Goal: Navigation & Orientation: Find specific page/section

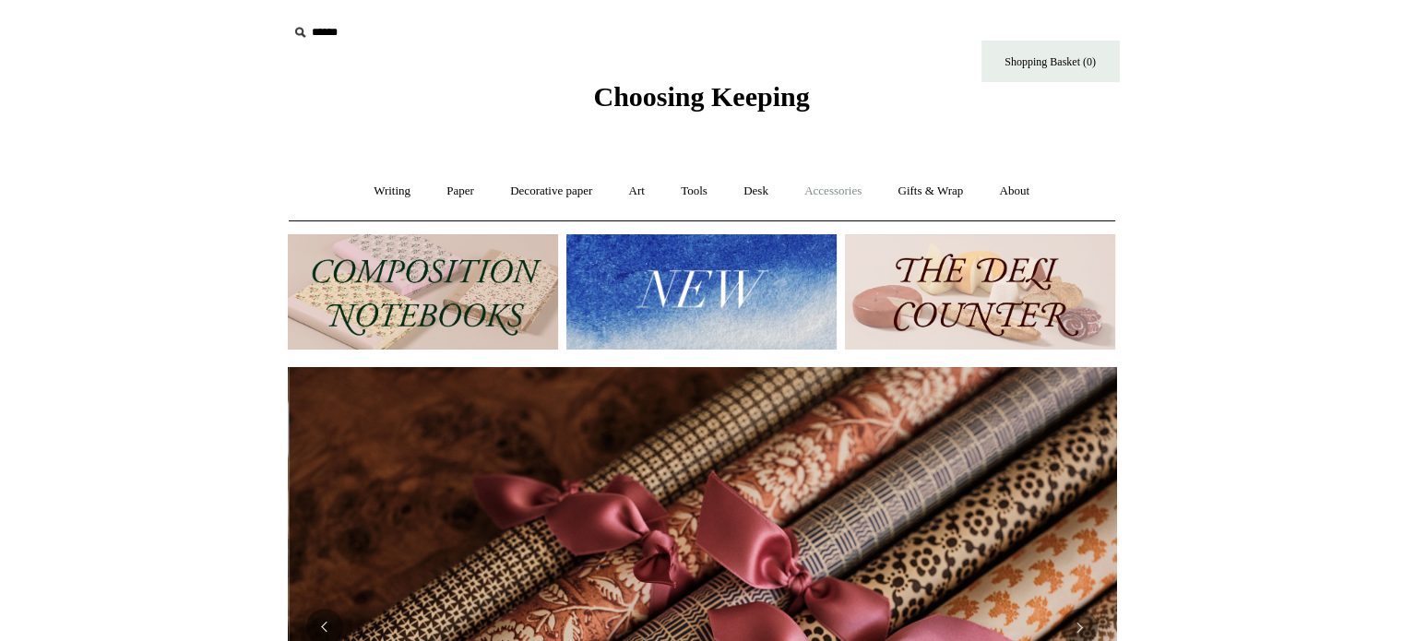
scroll to position [0, 1656]
click at [848, 194] on link "Accessories +" at bounding box center [833, 191] width 90 height 49
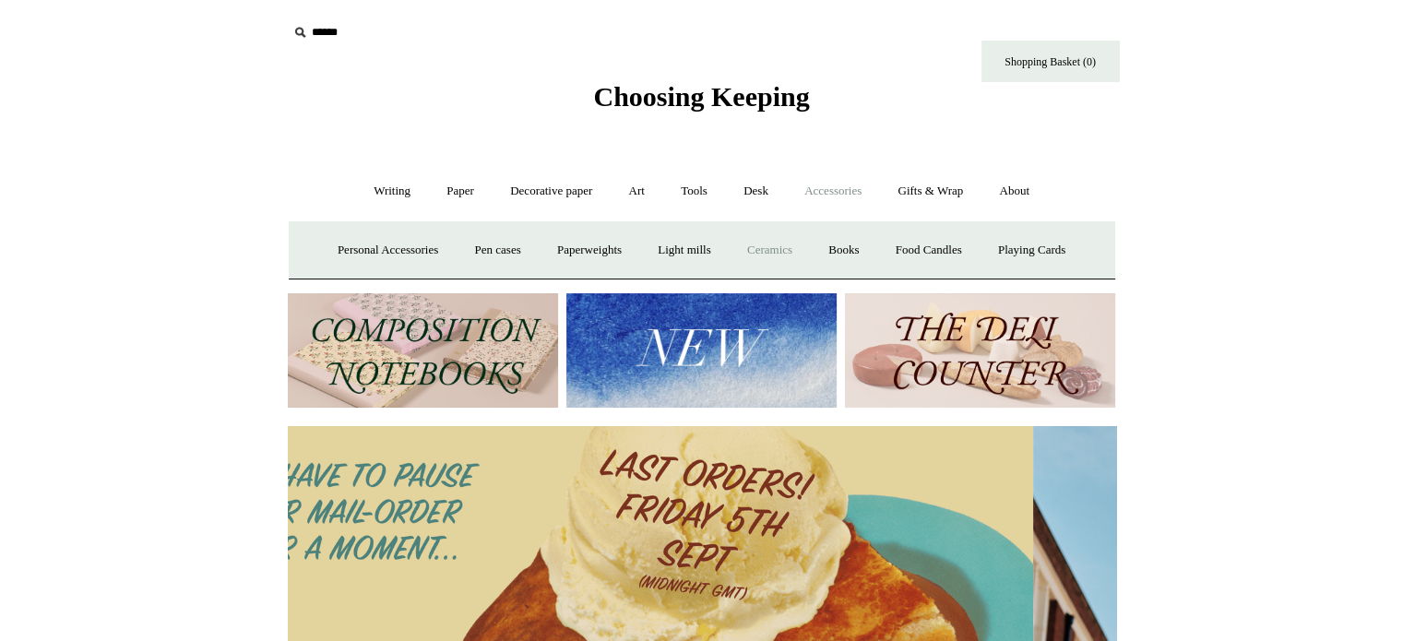
scroll to position [0, 0]
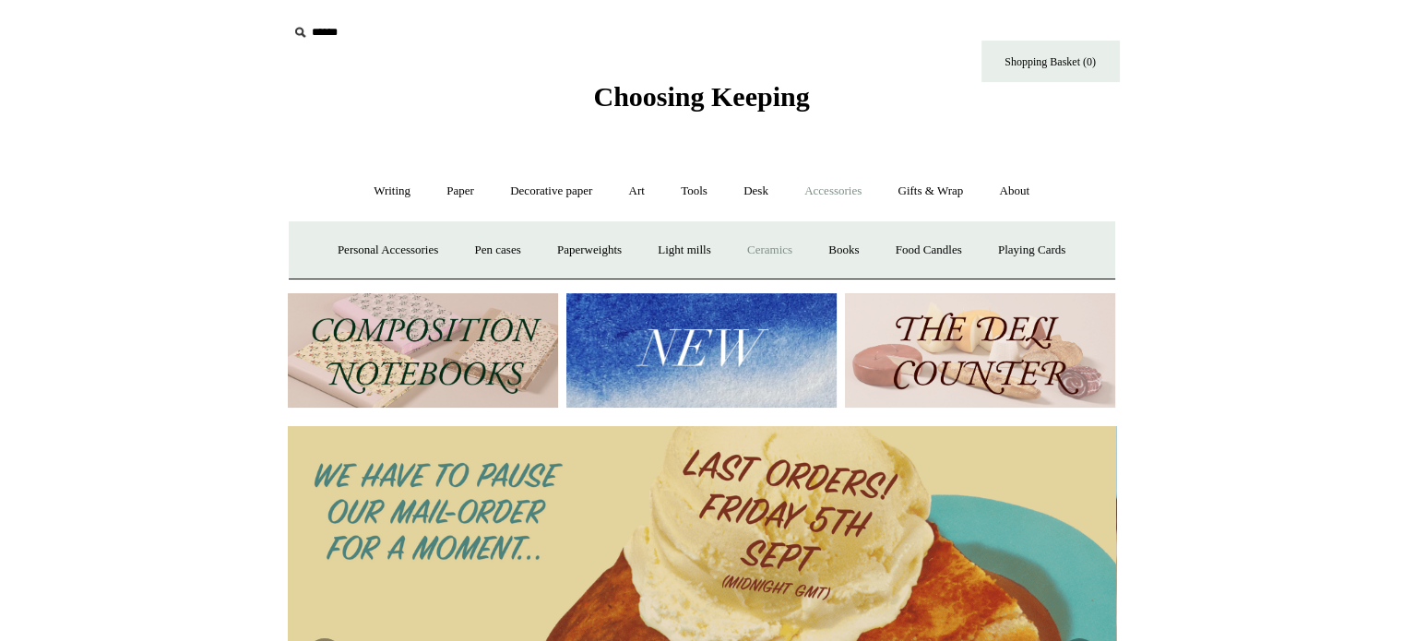
click at [779, 252] on link "Ceramics +" at bounding box center [769, 250] width 78 height 49
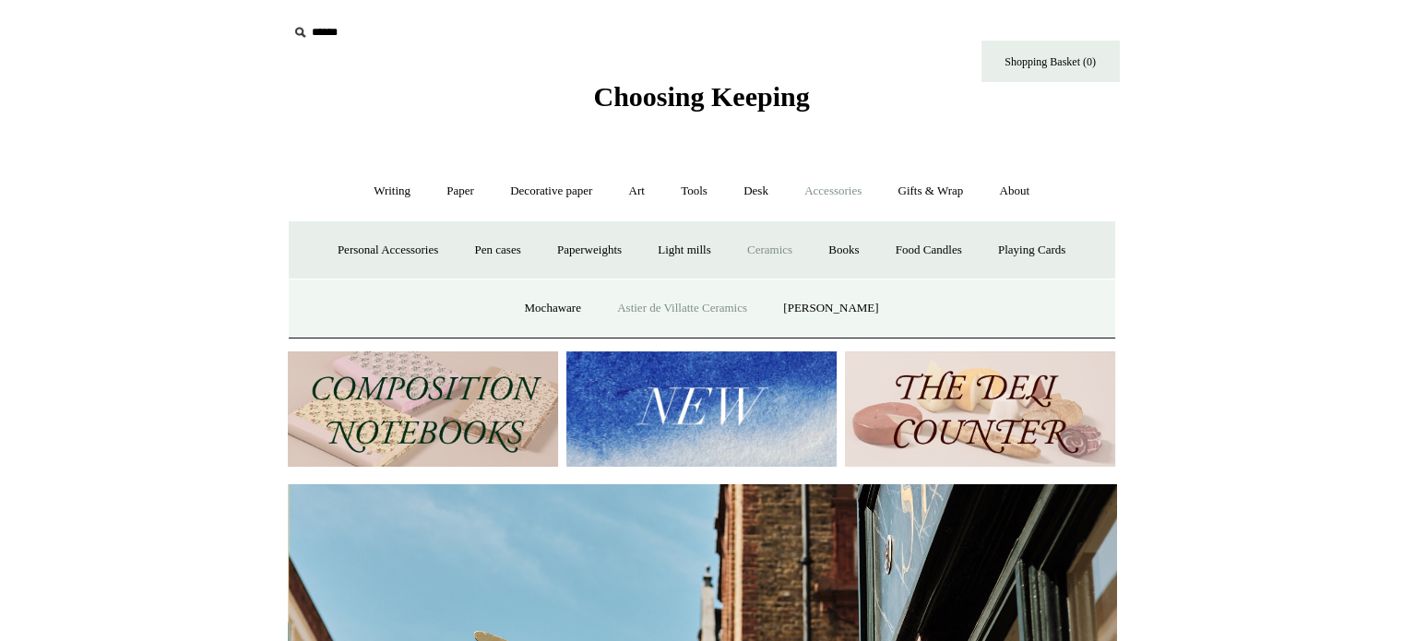
scroll to position [0, 828]
click at [687, 310] on link "Astier de Villatte Ceramics" at bounding box center [681, 308] width 163 height 49
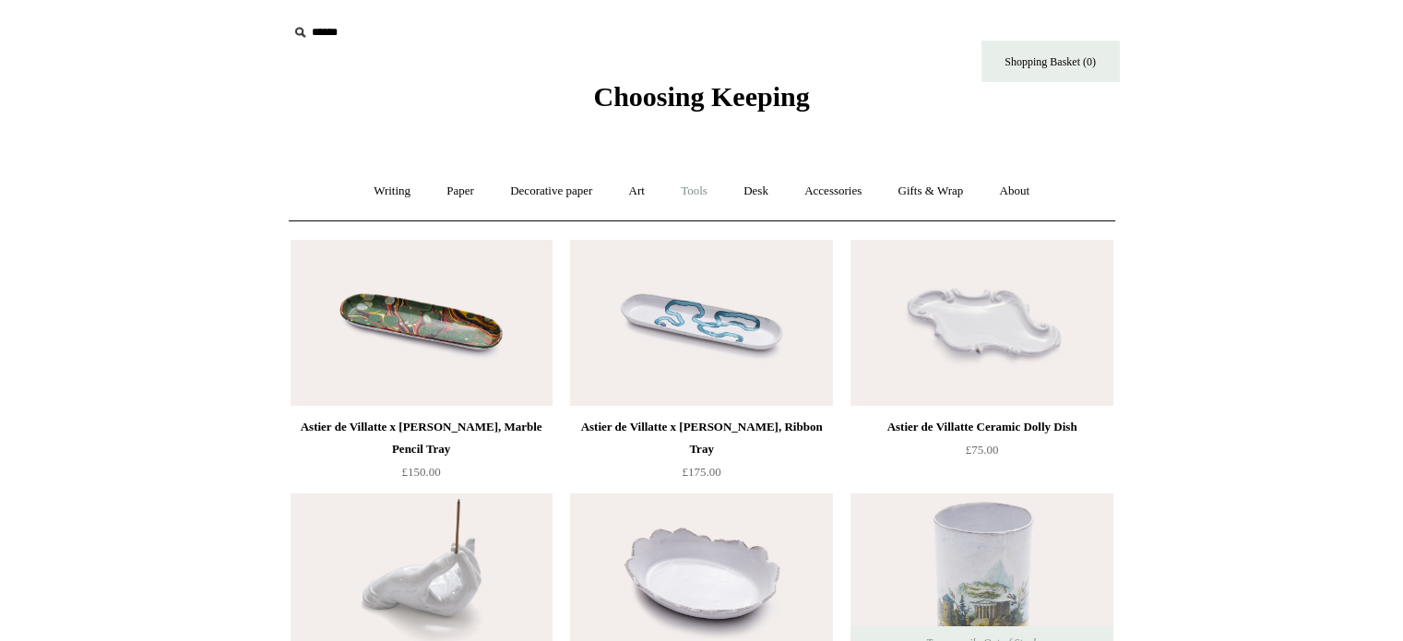
click at [702, 191] on link "Tools +" at bounding box center [694, 191] width 60 height 49
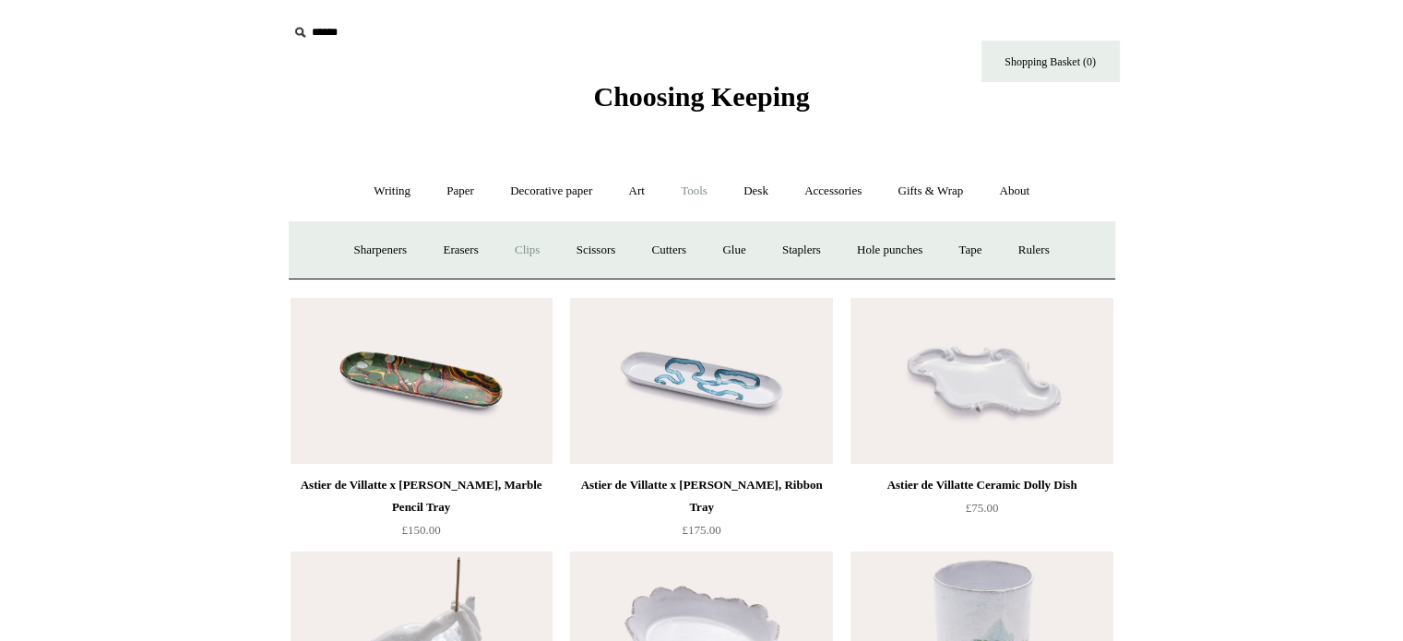
click at [527, 251] on link "Clips +" at bounding box center [527, 250] width 58 height 49
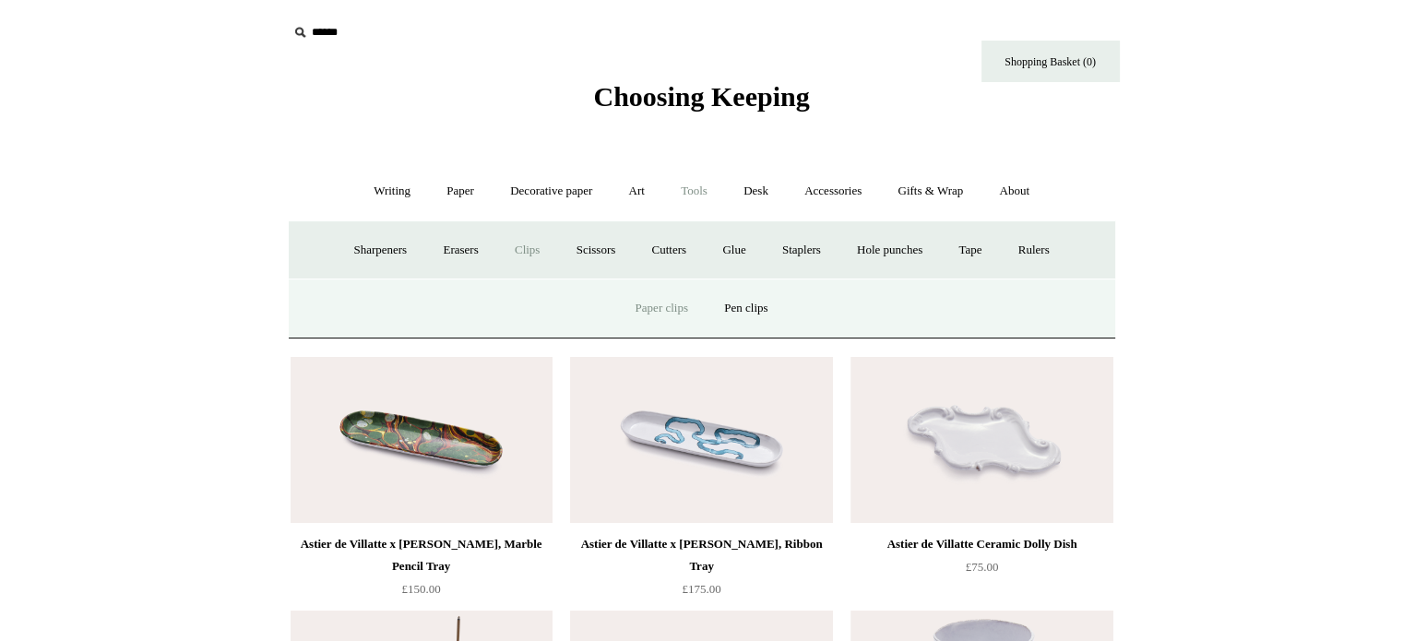
click at [661, 310] on link "Paper clips" at bounding box center [662, 308] width 86 height 49
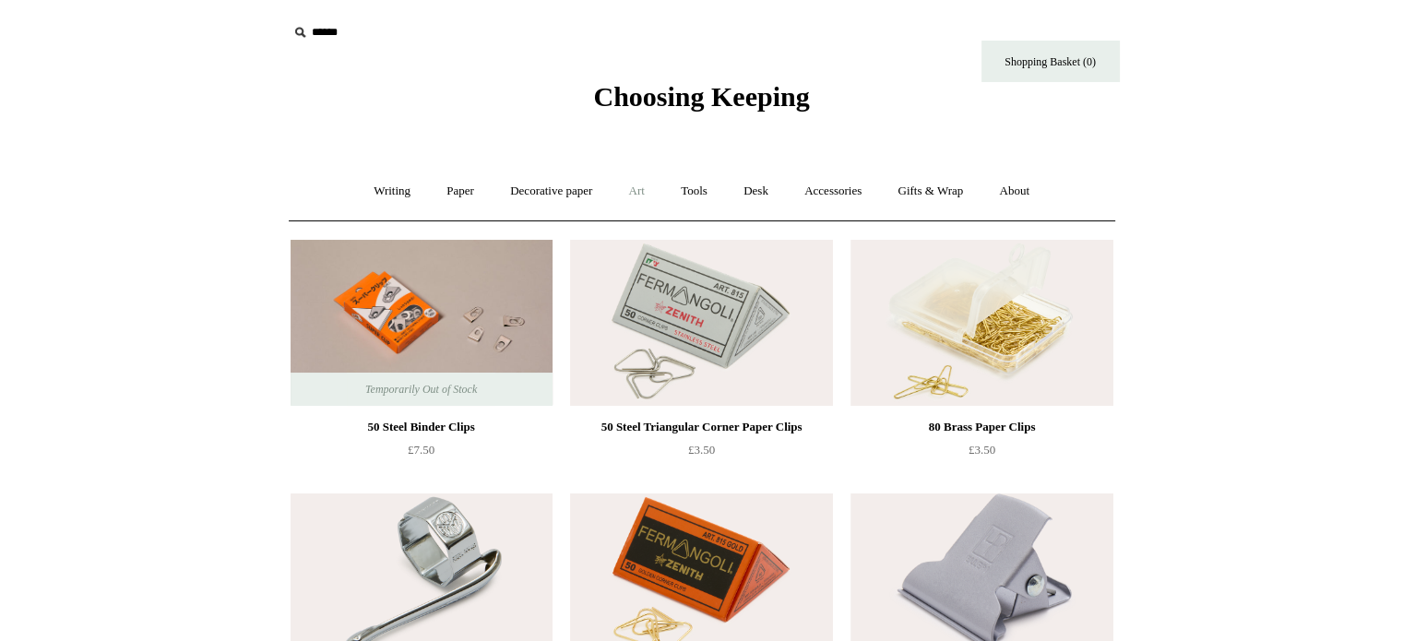
click at [634, 189] on link "Art +" at bounding box center [636, 191] width 49 height 49
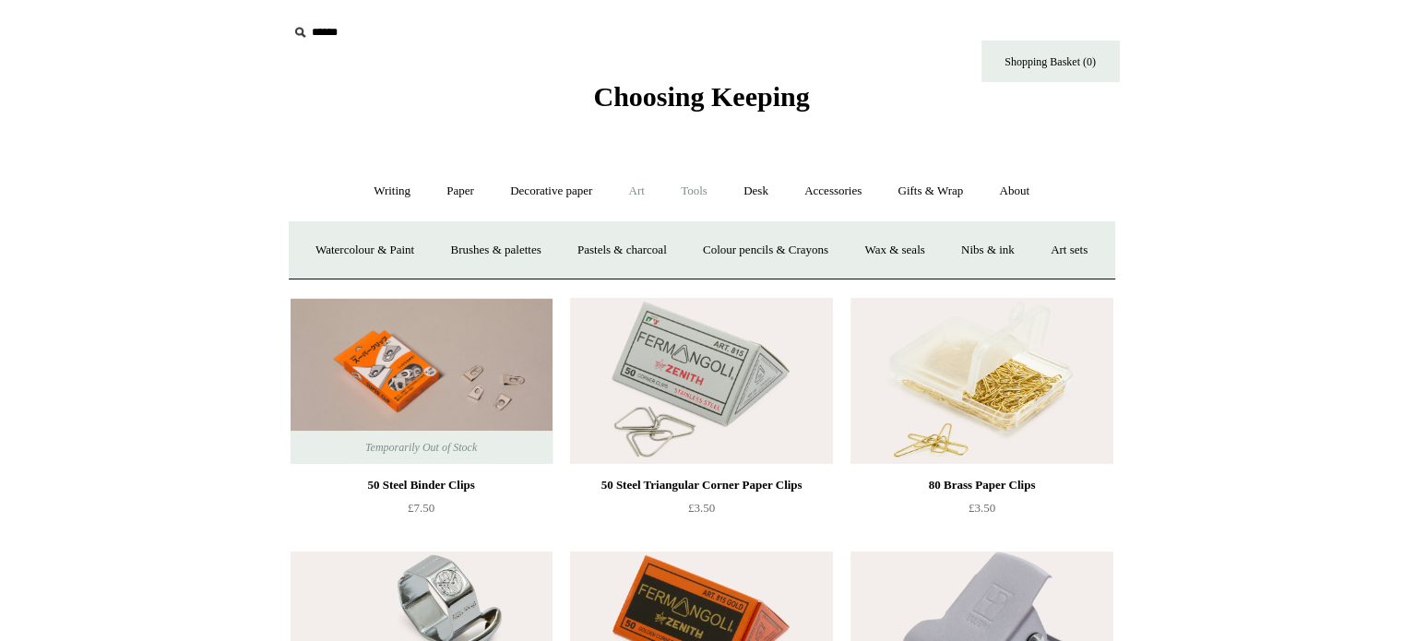
click at [682, 187] on link "Tools +" at bounding box center [694, 191] width 60 height 49
click at [984, 247] on link "Tape +" at bounding box center [970, 250] width 56 height 49
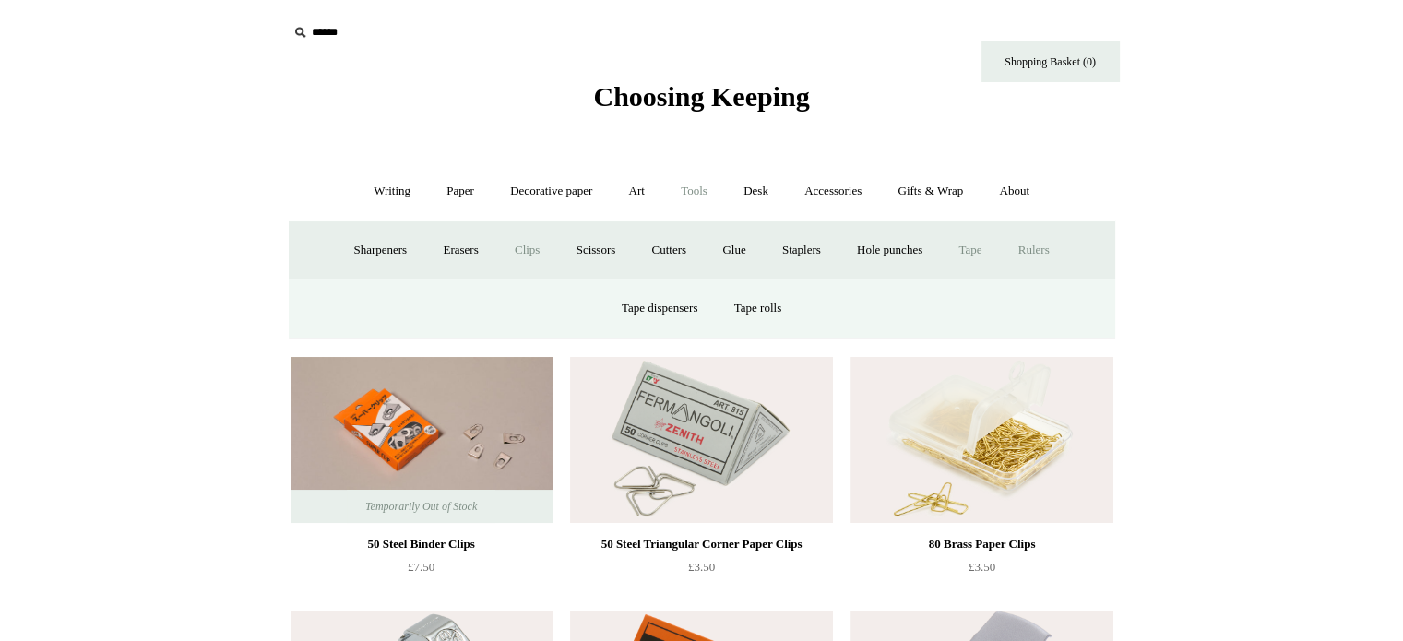
click at [1048, 247] on link "Rulers" at bounding box center [1033, 250] width 65 height 49
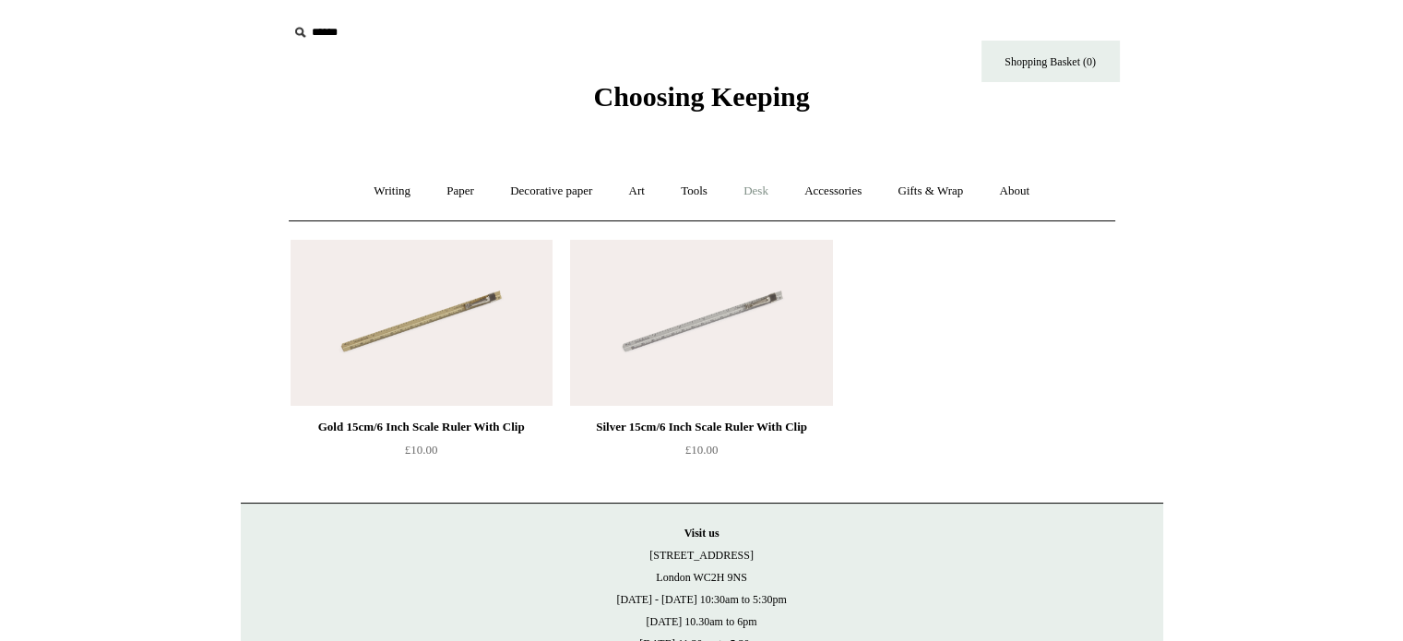
click at [753, 198] on link "Desk +" at bounding box center [756, 191] width 58 height 49
